Goal: Check status: Check status

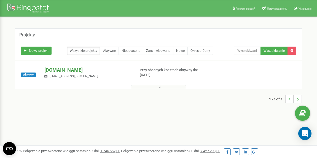
click at [60, 71] on p "[DOMAIN_NAME]" at bounding box center [87, 69] width 86 height 7
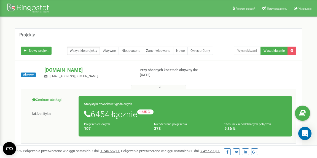
click at [55, 100] on link "Centrum obsługi" at bounding box center [52, 99] width 54 height 13
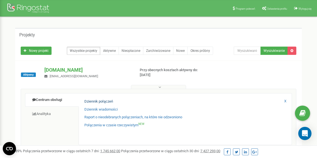
click at [104, 101] on link "Dziennik połączeń" at bounding box center [98, 101] width 29 height 5
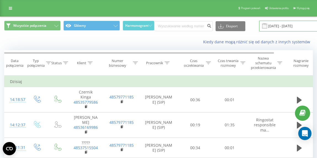
click at [283, 23] on input "[DATE] - [DATE]" at bounding box center [292, 26] width 67 height 11
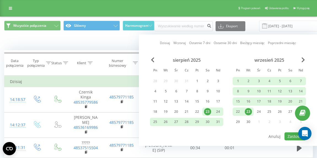
click at [129, 41] on div "Kiedy dane mogą różnić się od danych z innych systemów" at bounding box center [218, 42] width 198 height 6
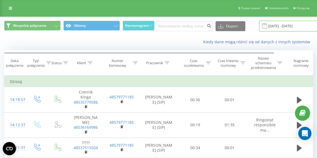
click at [274, 24] on input "[DATE] - [DATE]" at bounding box center [292, 26] width 67 height 11
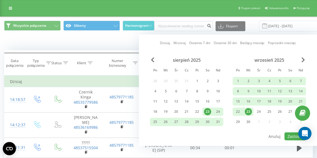
click at [248, 110] on div "23" at bounding box center [248, 111] width 7 height 7
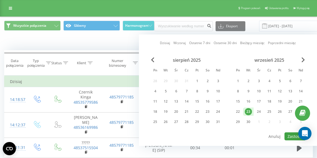
click at [291, 135] on button "Zastosuj" at bounding box center [294, 136] width 21 height 8
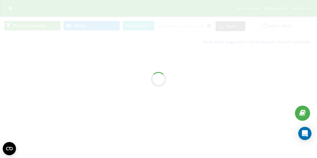
type input "[DATE] - [DATE]"
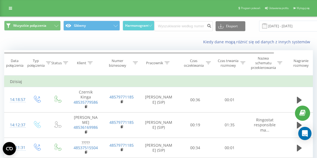
click at [241, 63] on icon at bounding box center [242, 62] width 5 height 3
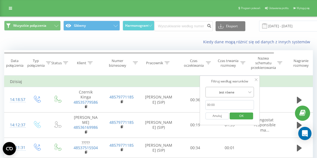
click at [237, 88] on div "Jest równe" at bounding box center [226, 92] width 40 height 8
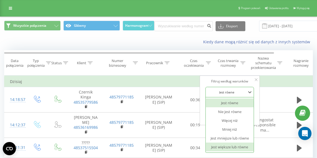
click at [229, 146] on div "Jest większe lub równe" at bounding box center [229, 146] width 48 height 9
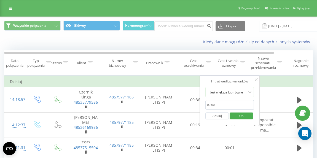
click at [227, 105] on input "text" at bounding box center [229, 105] width 48 height 10
type input "00:20"
click at [241, 113] on span "OK" at bounding box center [241, 115] width 15 height 9
